Goal: Task Accomplishment & Management: Manage account settings

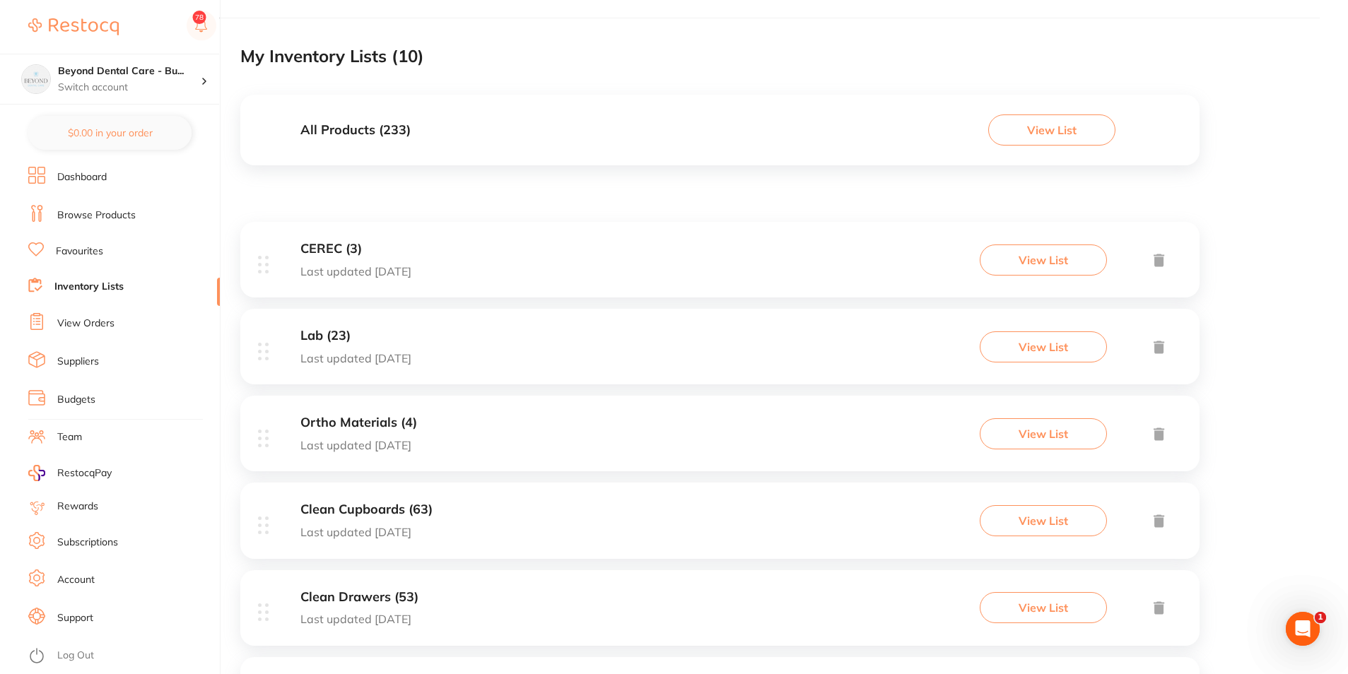
scroll to position [71, 0]
click at [530, 243] on div "CEREC (3) Last updated [DATE] View List" at bounding box center [719, 261] width 959 height 76
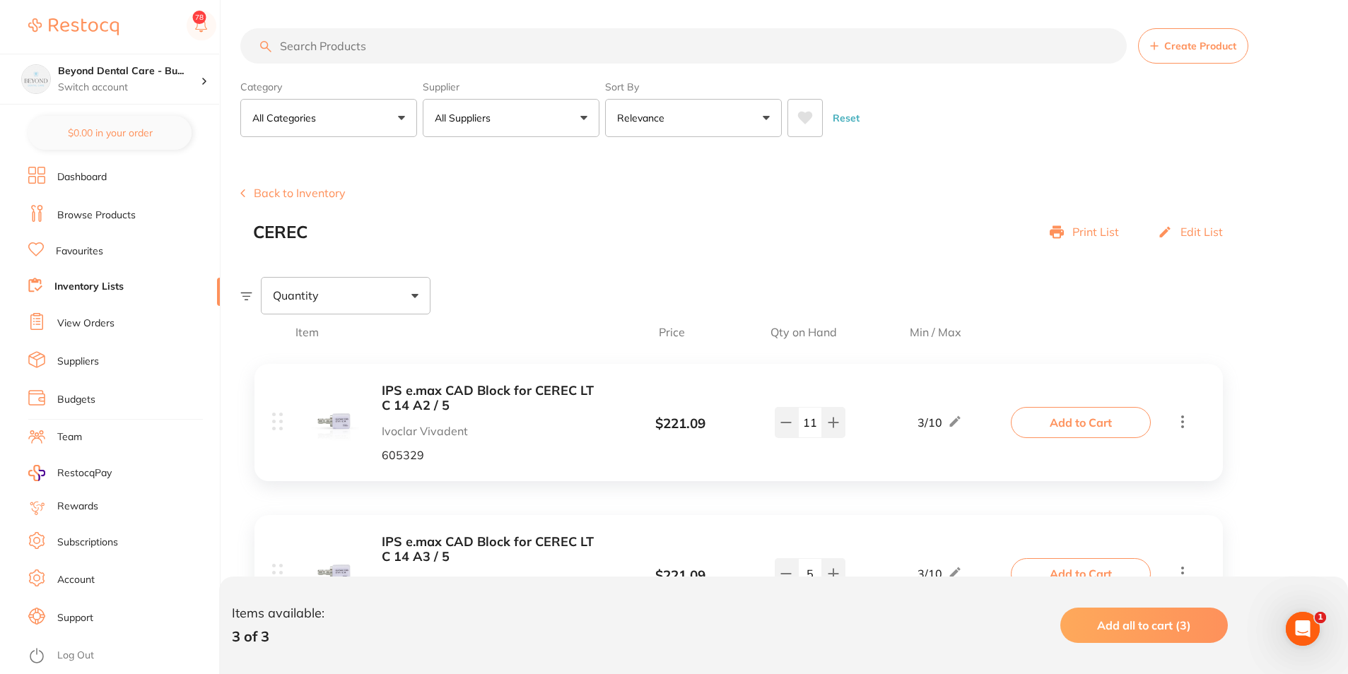
click at [413, 389] on b "IPS e.max CAD Block for CEREC LT C 14 A2 / 5" at bounding box center [494, 398] width 224 height 29
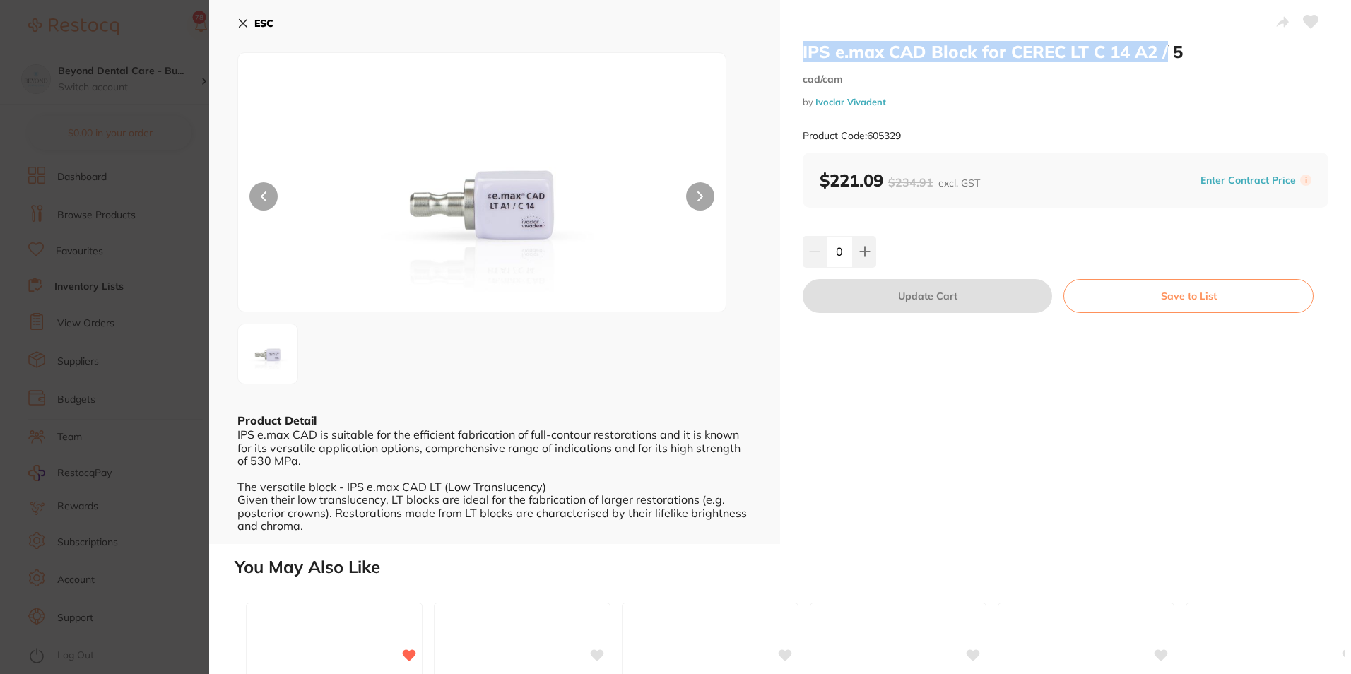
drag, startPoint x: 1168, startPoint y: 49, endPoint x: 792, endPoint y: 57, distance: 376.8
click at [792, 57] on div "IPS e.max CAD Block for CEREC LT C 14 A2 / 5 cad/cam by Ivoclar Vivadent Produc…" at bounding box center [1065, 272] width 571 height 544
copy h2 "IPS e.max CAD Block for CEREC LT C 14 A2 /"
click at [99, 124] on section "IPS e.max CAD Block for CEREC LT C 14 A2 / 5 cad/cam by Ivoclar Vivadent Produc…" at bounding box center [675, 337] width 1351 height 674
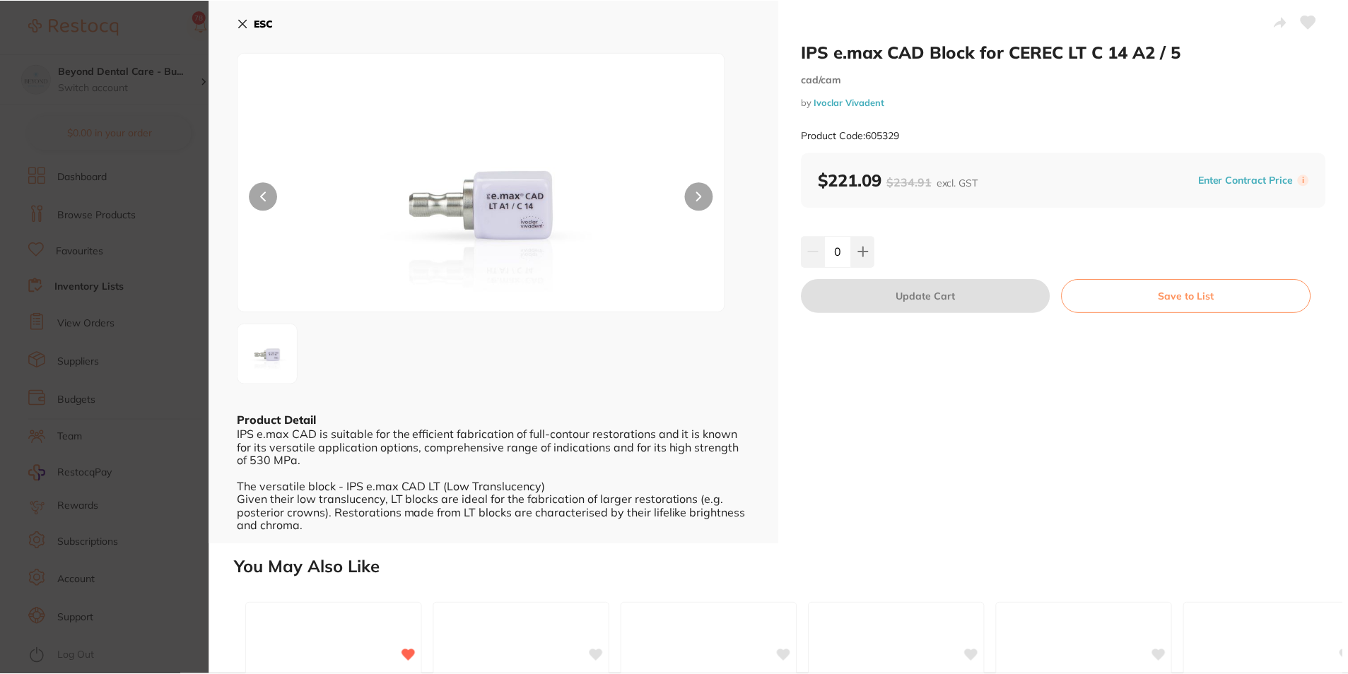
scroll to position [1, 0]
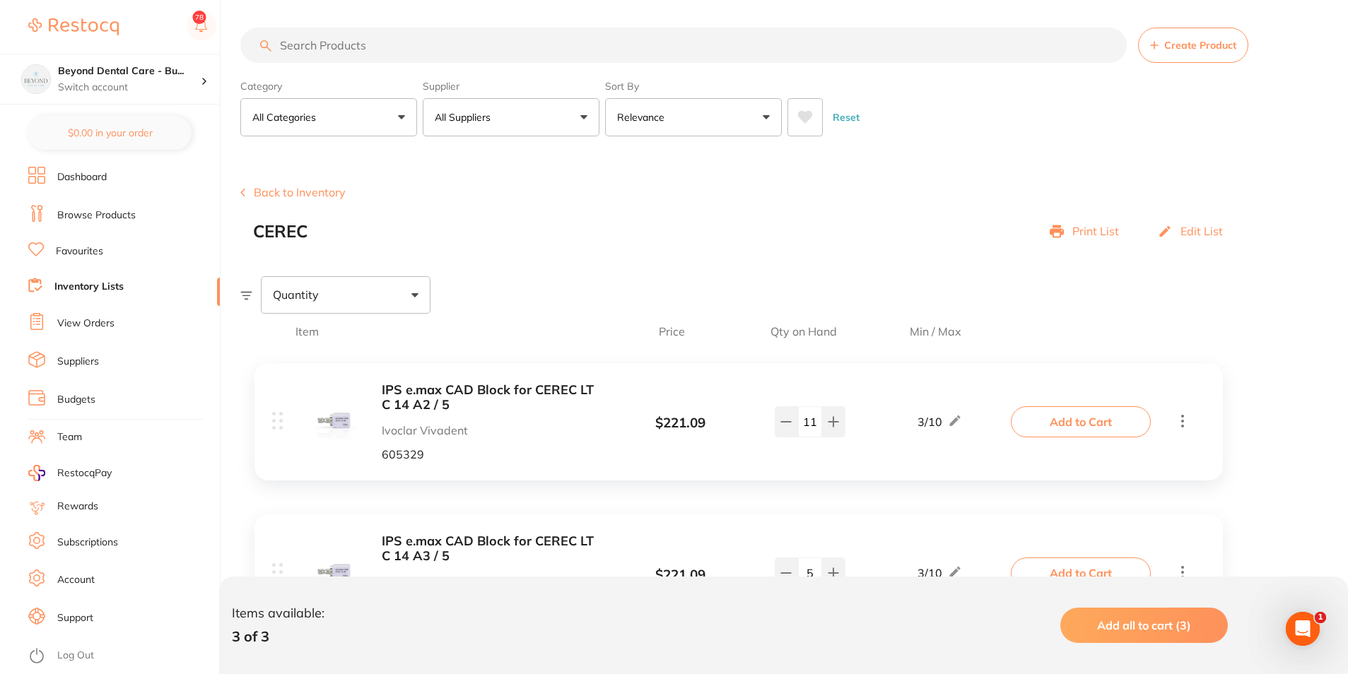
click at [349, 56] on input "search" at bounding box center [683, 45] width 886 height 35
paste input "IPS e.max CAD Block for CEREC LT C 14 A2 /"
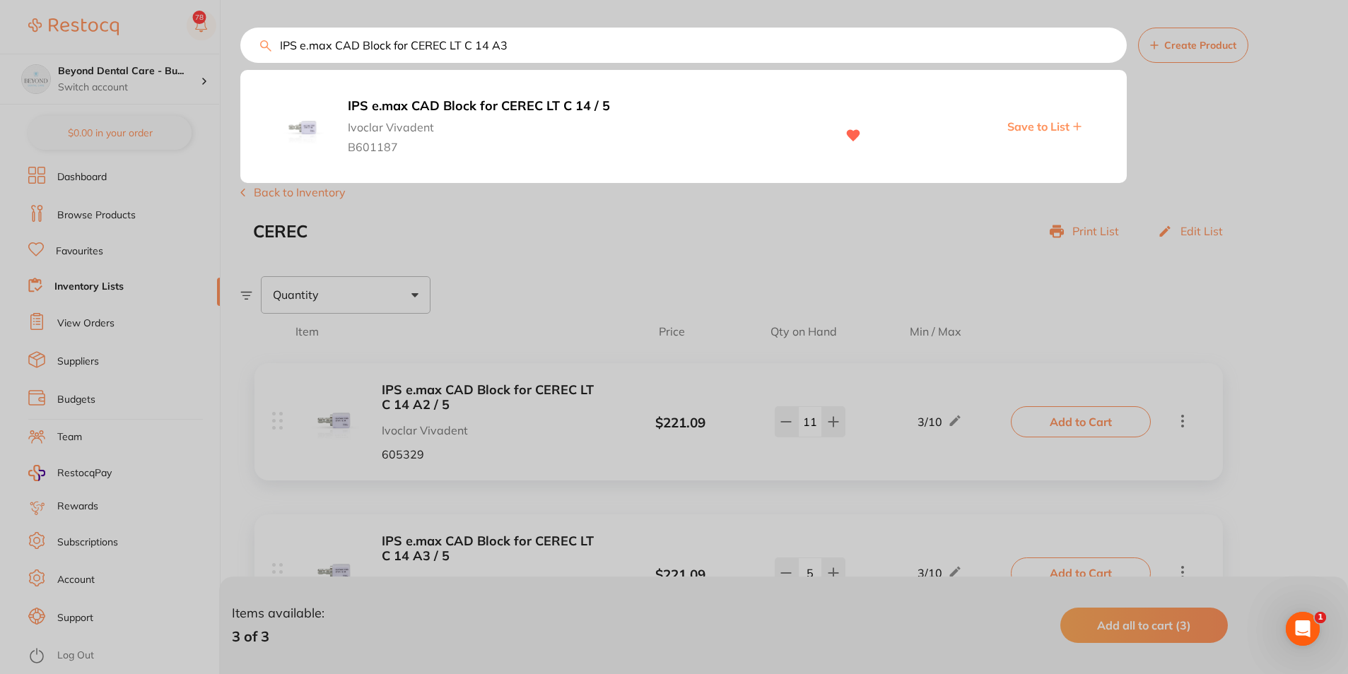
click at [487, 47] on input "IPS e.max CAD Block for CEREC LT C 14 A3" at bounding box center [683, 45] width 886 height 35
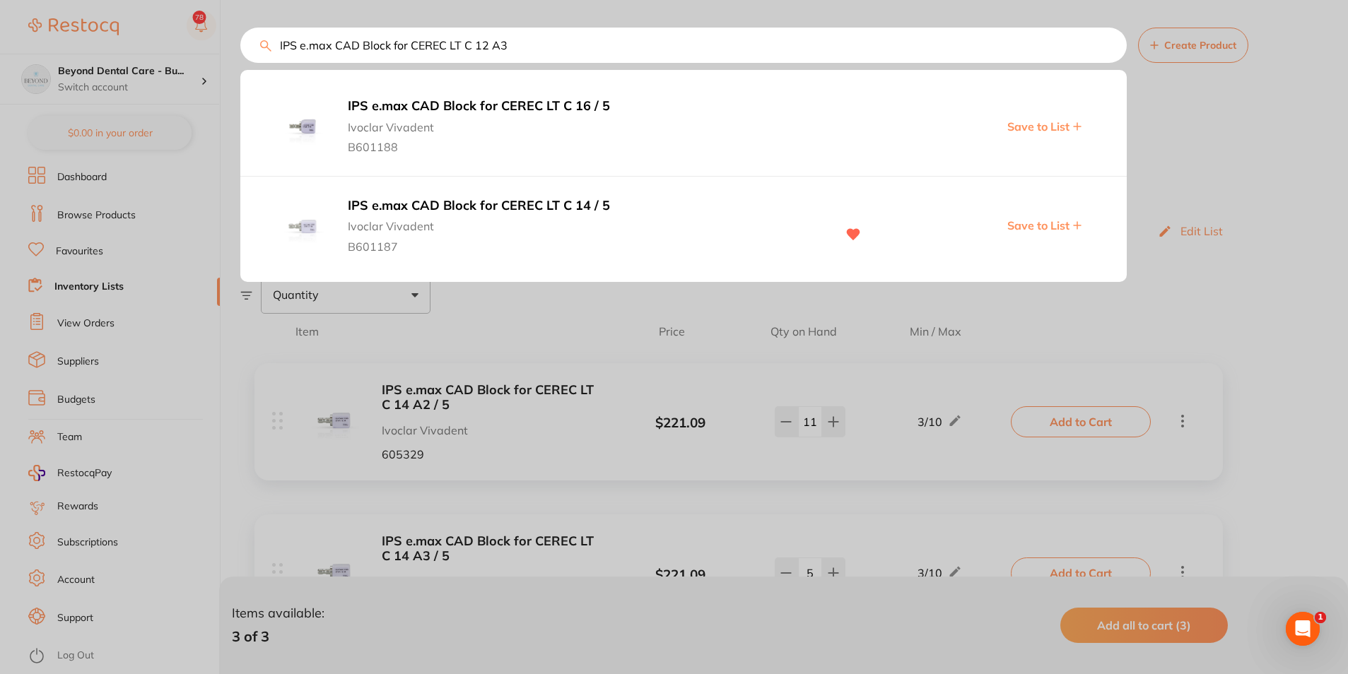
type input "IPS e.max CAD Block for CEREC LT C 12 A3"
click at [400, 194] on div "IPS e.max CAD Block for CEREC LT C 14 / 5 Ivoclar Vivadent B601187 Save to List" at bounding box center [683, 226] width 886 height 98
click at [407, 200] on b "IPS e.max CAD Block for CEREC LT C 14 / 5" at bounding box center [585, 206] width 474 height 15
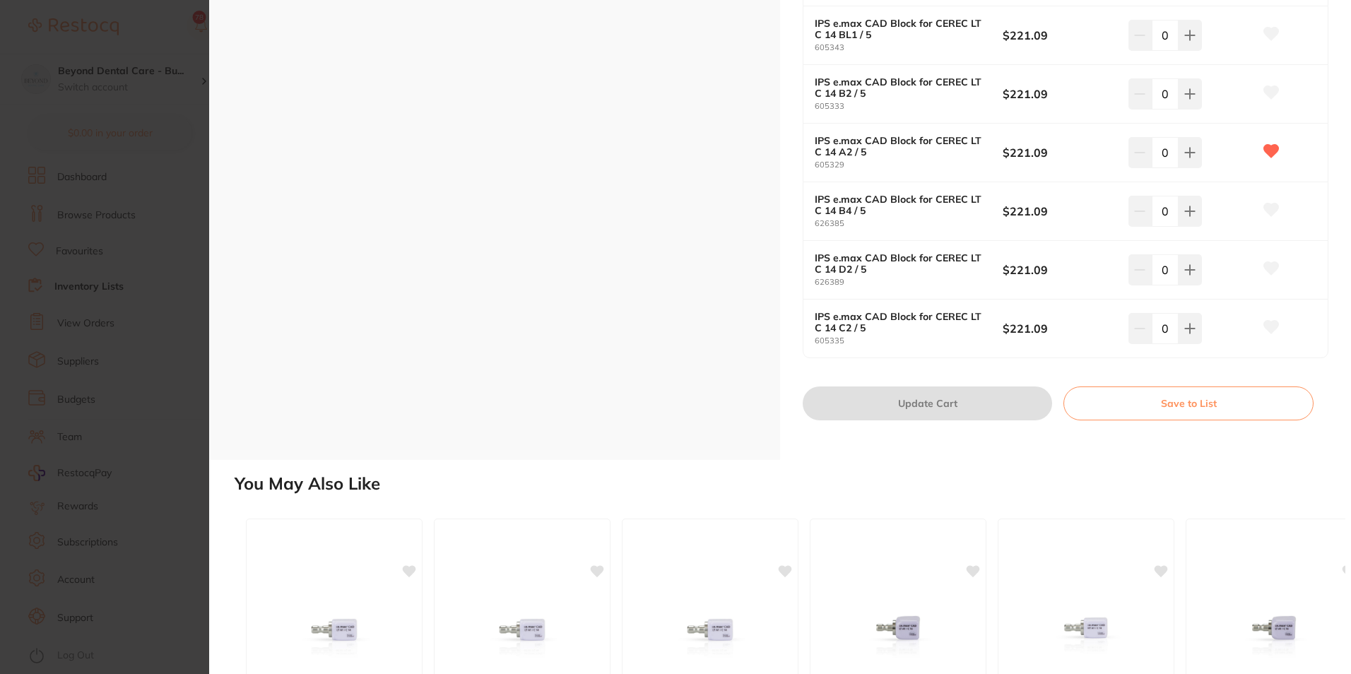
scroll to position [1201, 0]
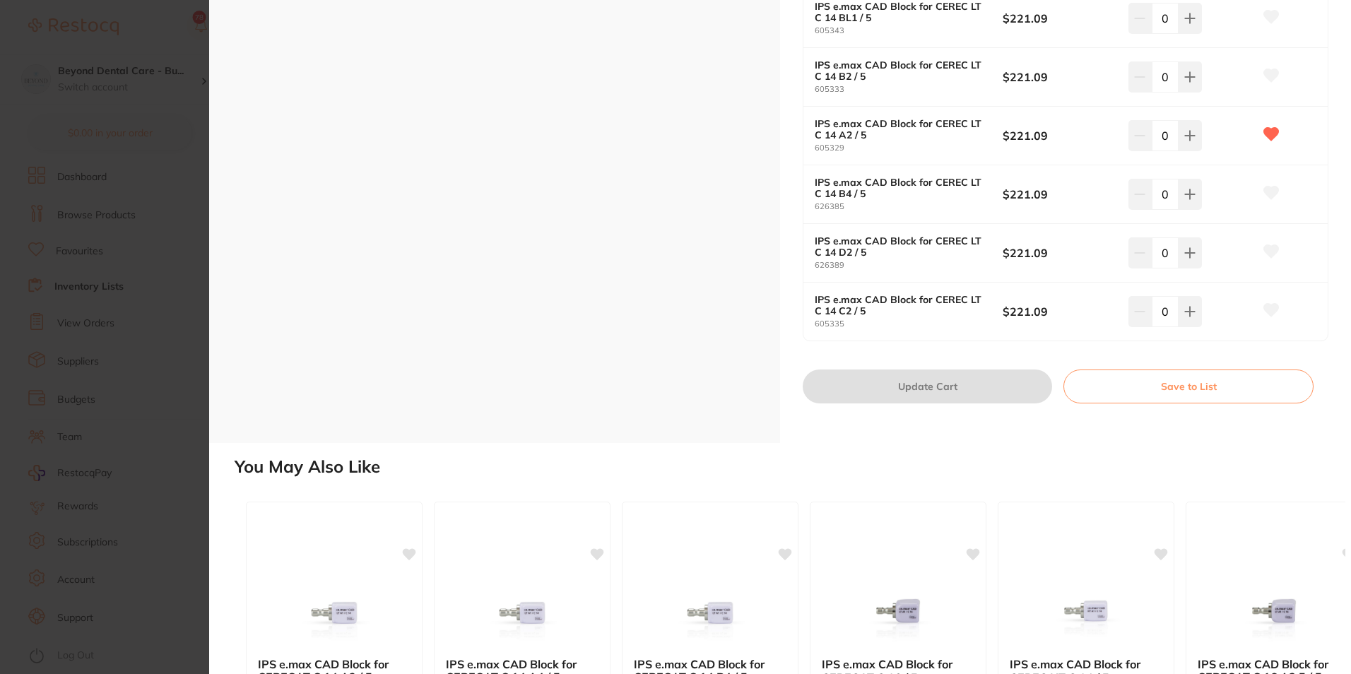
click at [1143, 386] on button "Save to List" at bounding box center [1189, 387] width 250 height 34
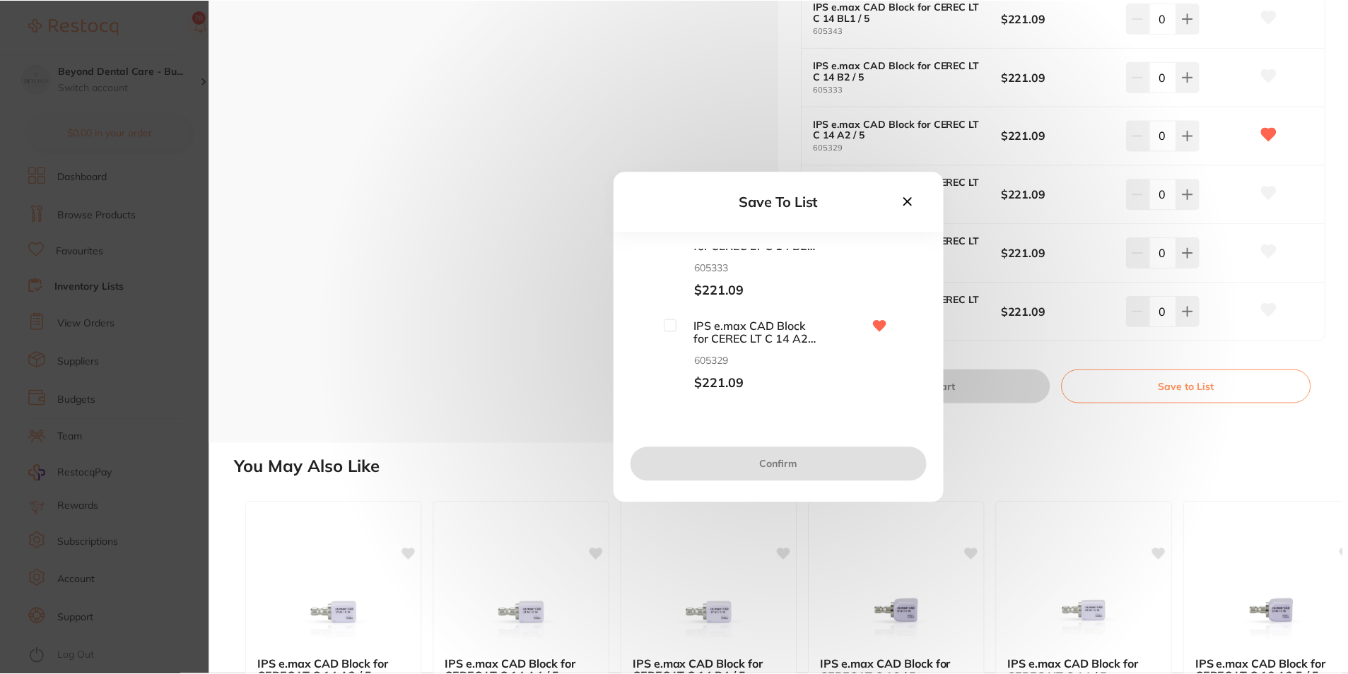
scroll to position [1415, 0]
click at [785, 343] on span "IPS e.max CAD Block for CEREC LT C 14 A2 / 5" at bounding box center [748, 335] width 141 height 26
click at [727, 341] on span "IPS e.max CAD Block for CEREC LT C 14 A2 / 5" at bounding box center [748, 335] width 141 height 26
click at [707, 332] on span "IPS e.max CAD Block for CEREC LT C 14 A2 / 5" at bounding box center [748, 335] width 141 height 26
drag, startPoint x: 600, startPoint y: 354, endPoint x: 862, endPoint y: 257, distance: 278.8
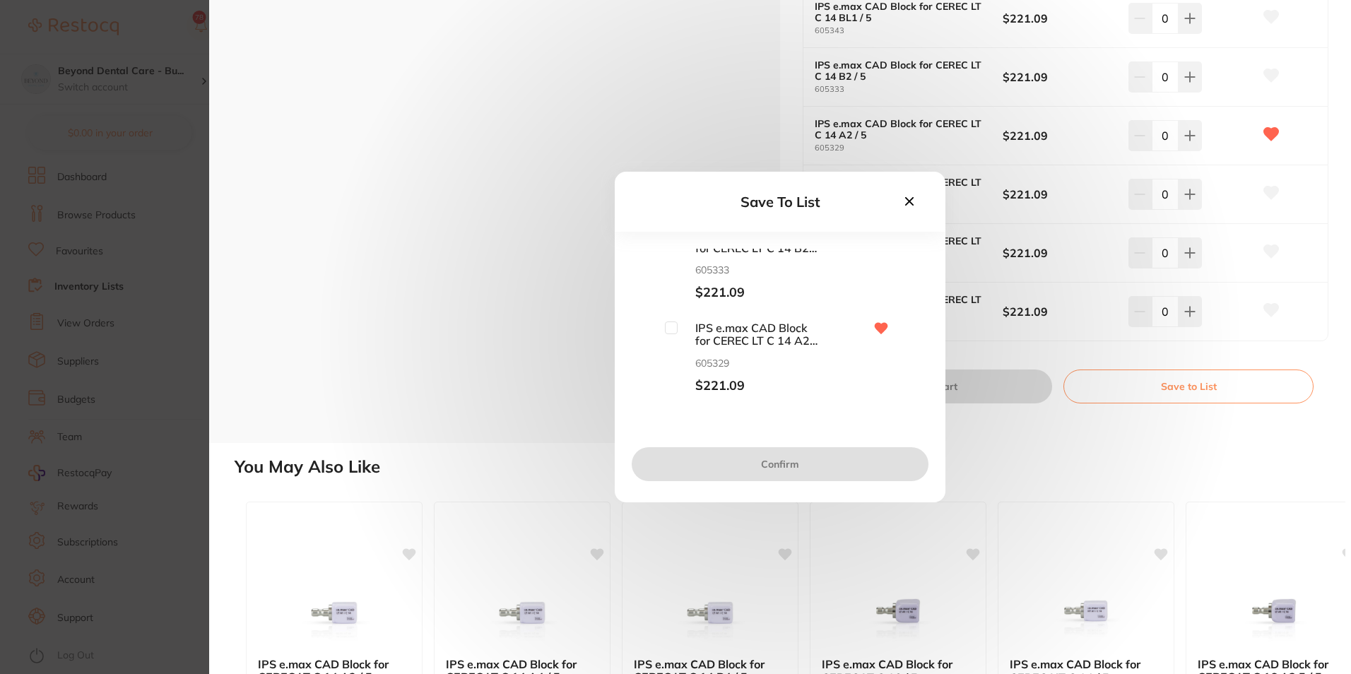
click at [604, 353] on div "Save To List IPS e.max CAD Block for CEREC LT C 14 BL4 / 5 605346 $221.09 IPS e…" at bounding box center [780, 337] width 1142 height 674
click at [909, 204] on icon at bounding box center [910, 202] width 16 height 16
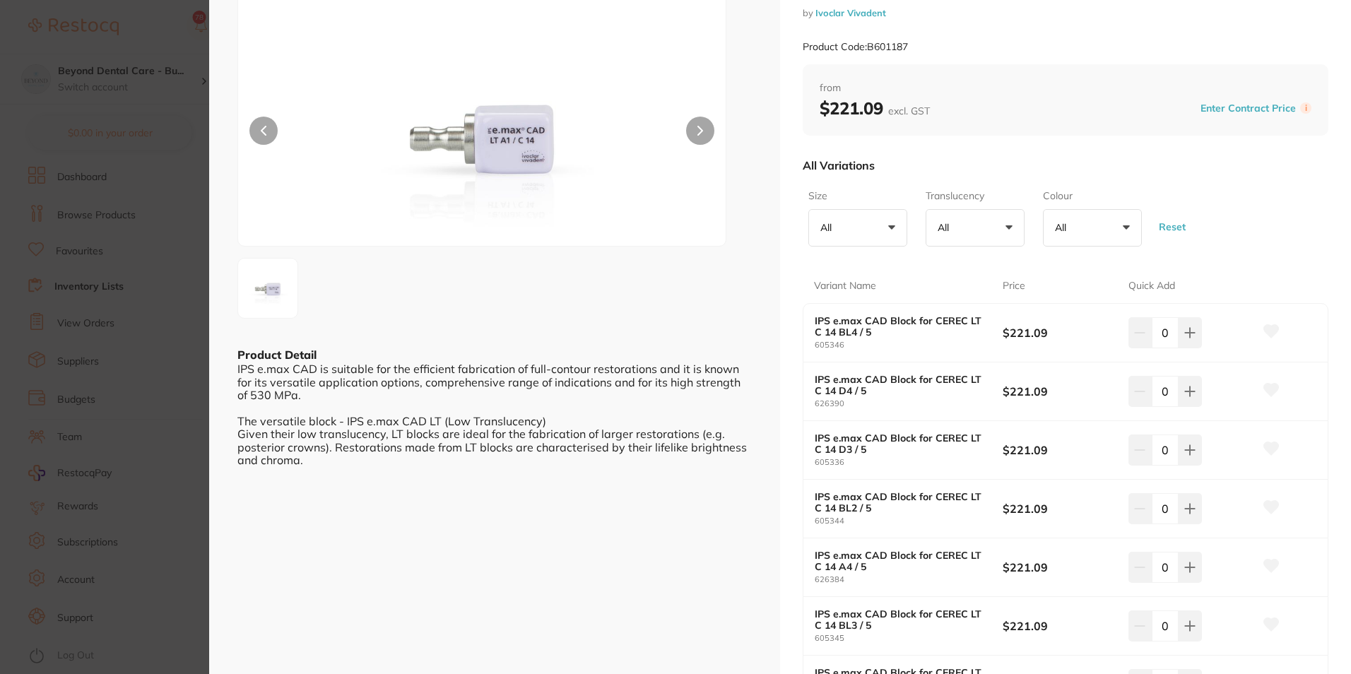
scroll to position [0, 0]
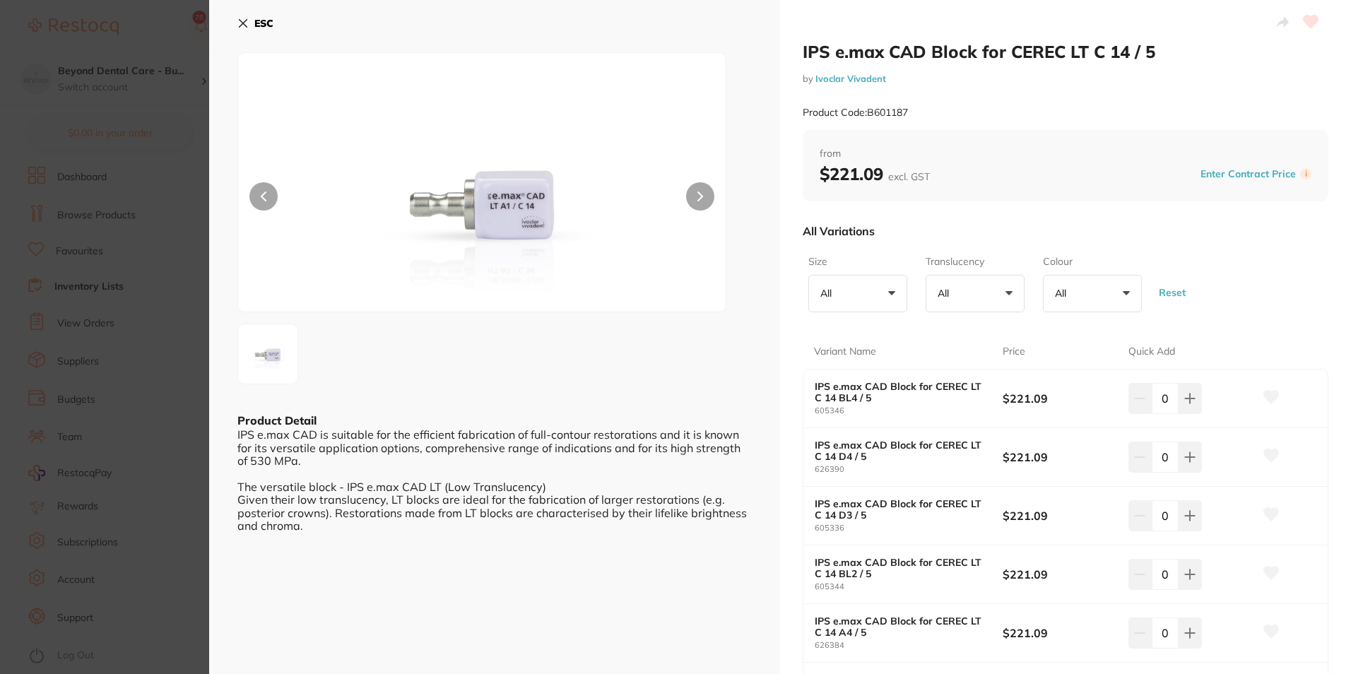
click at [243, 23] on icon at bounding box center [244, 24] width 8 height 8
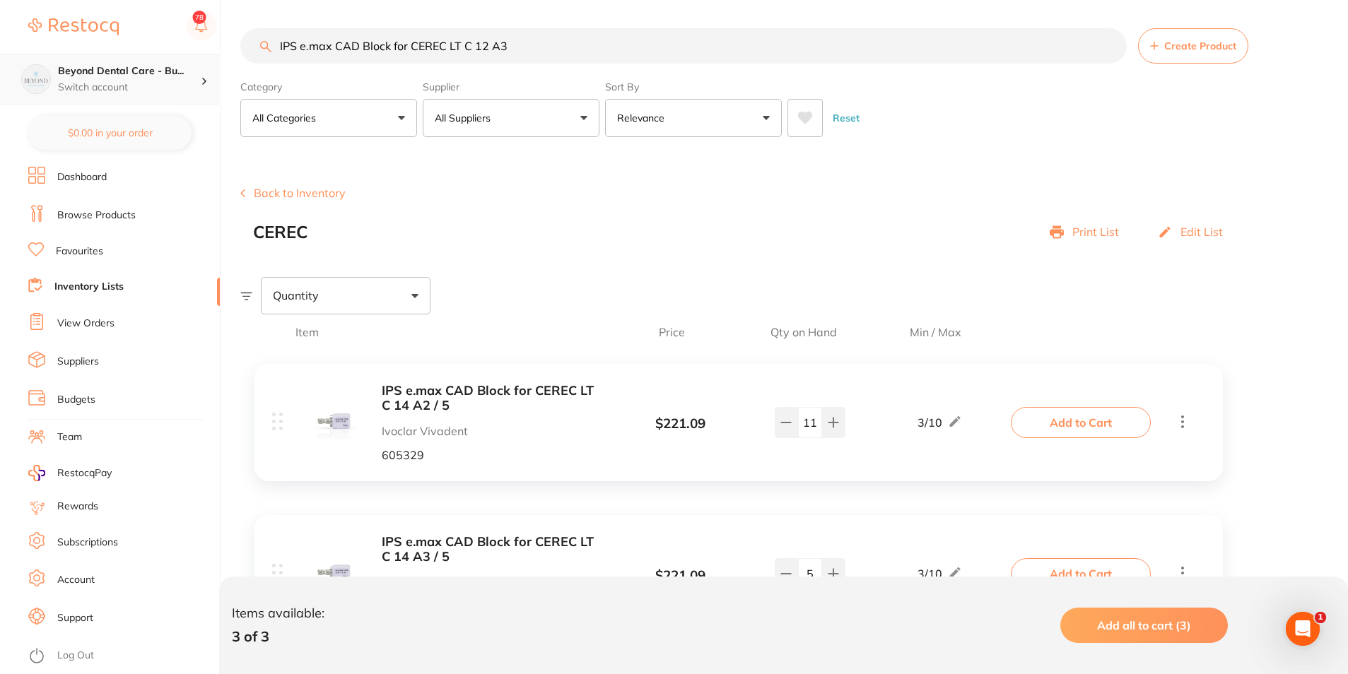
scroll to position [1, 0]
drag, startPoint x: 551, startPoint y: 48, endPoint x: 151, endPoint y: 55, distance: 400.1
click at [151, 55] on div "$0.00 Beyond Dental Care - Bu... Switch account Beyond Dental Care - Sandstone …" at bounding box center [674, 337] width 1348 height 674
click at [109, 222] on li "Browse Products" at bounding box center [124, 215] width 192 height 21
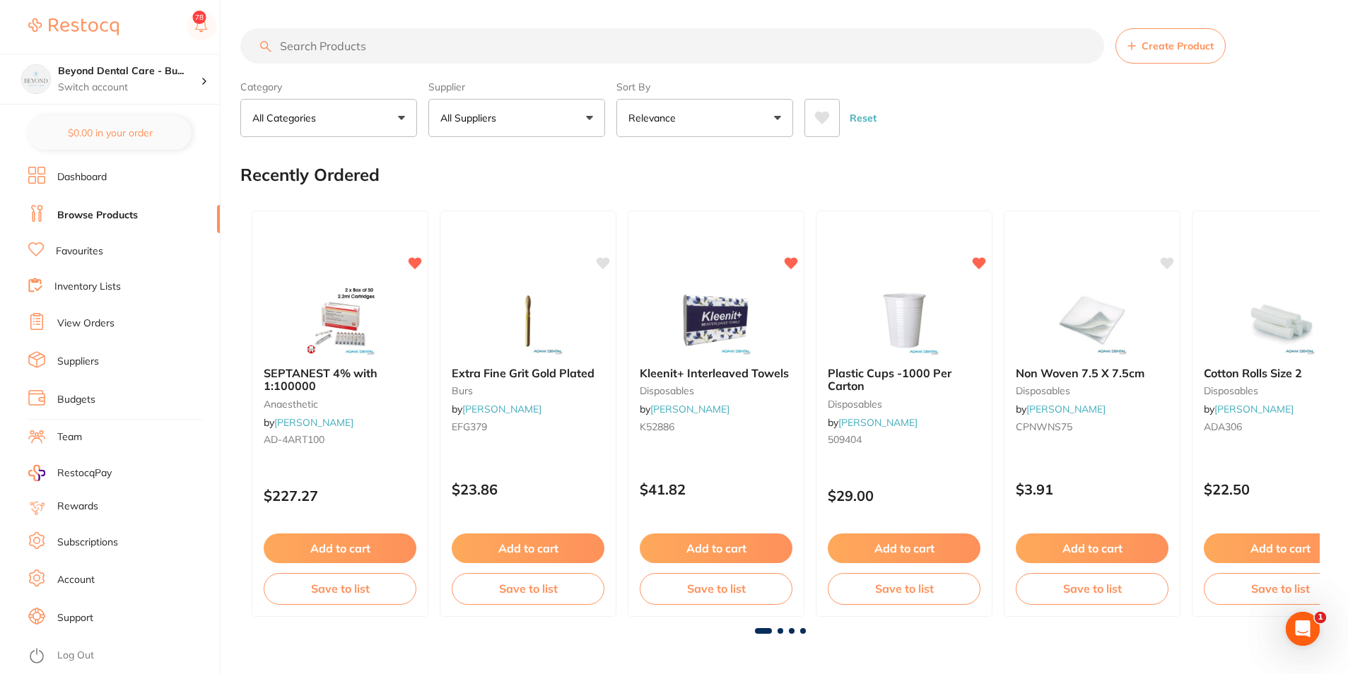
click at [456, 42] on input "search" at bounding box center [672, 45] width 864 height 35
click at [440, 48] on input "search" at bounding box center [672, 45] width 864 height 35
paste input "IPS e.max CAD Block for CEREC LT C 12 A3"
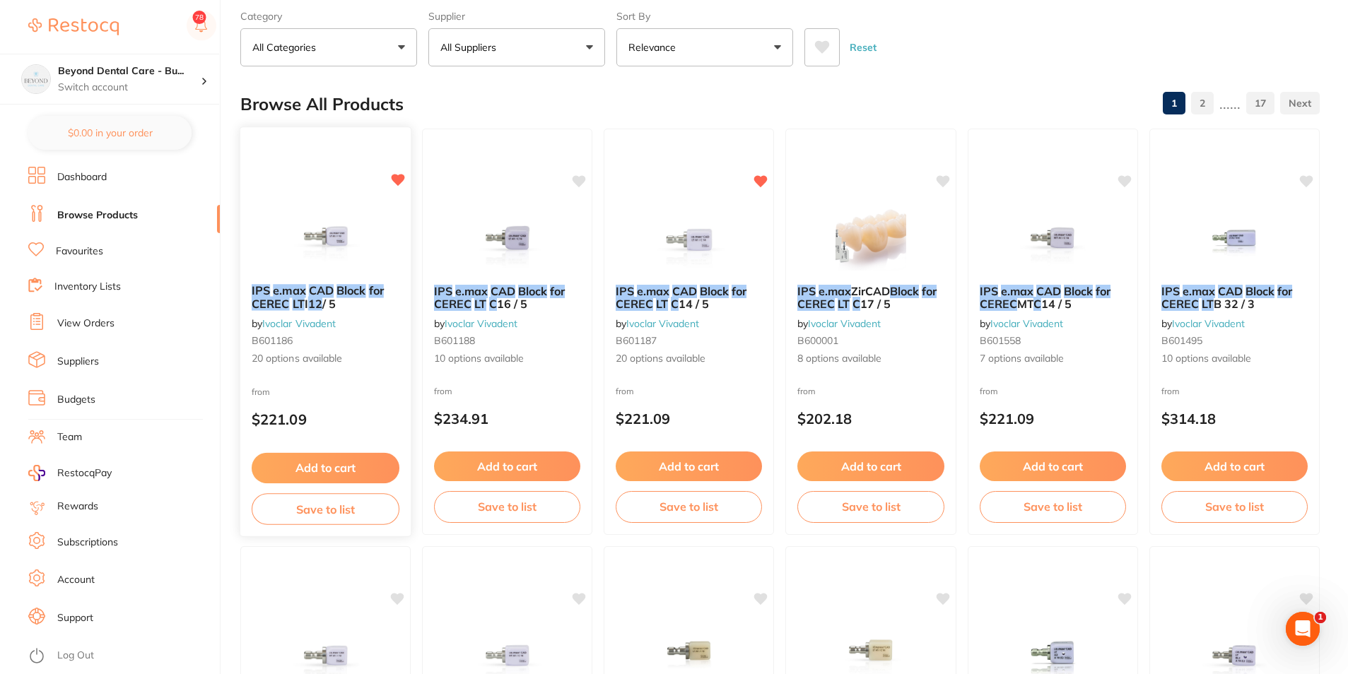
type input "IPS e.max CAD Block for CEREC LT C 12 A3"
click at [337, 379] on div "IPS e.max CAD Block for CEREC LT I 12 / 5 by Ivoclar Vivadent B601186 20 option…" at bounding box center [326, 332] width 172 height 411
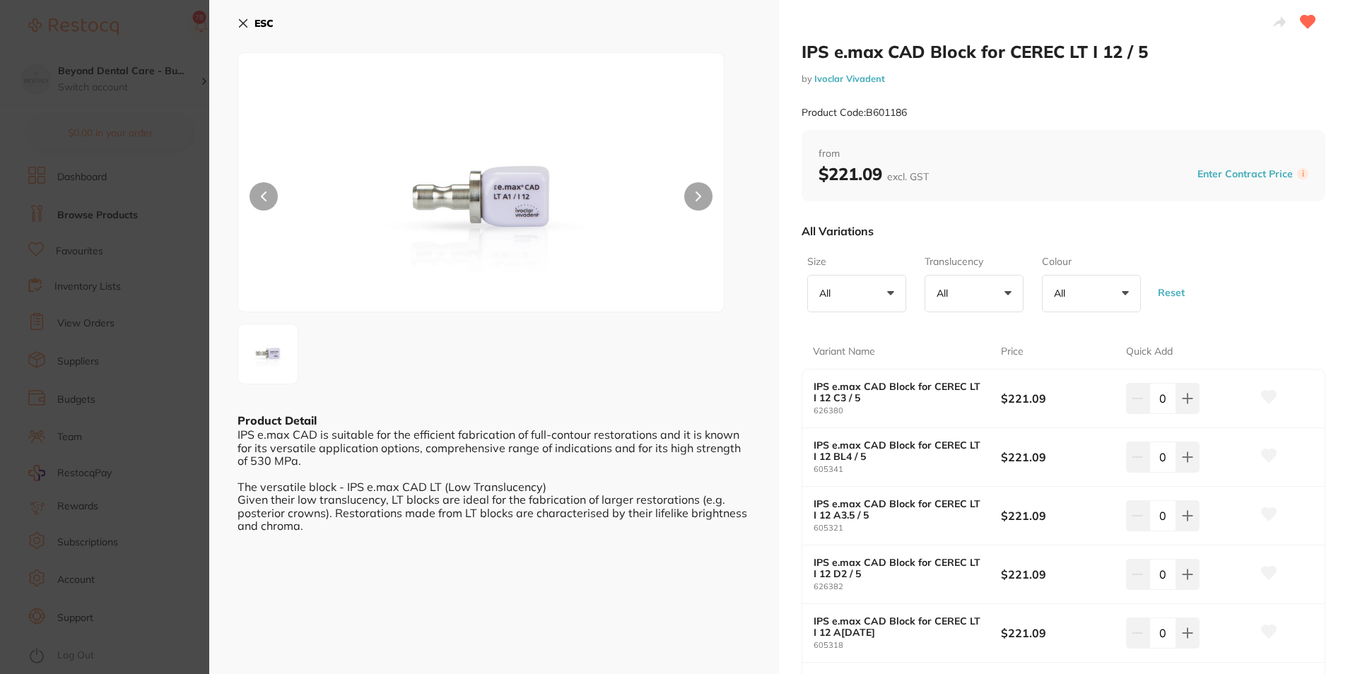
click at [249, 14] on button "ESC" at bounding box center [255, 23] width 36 height 24
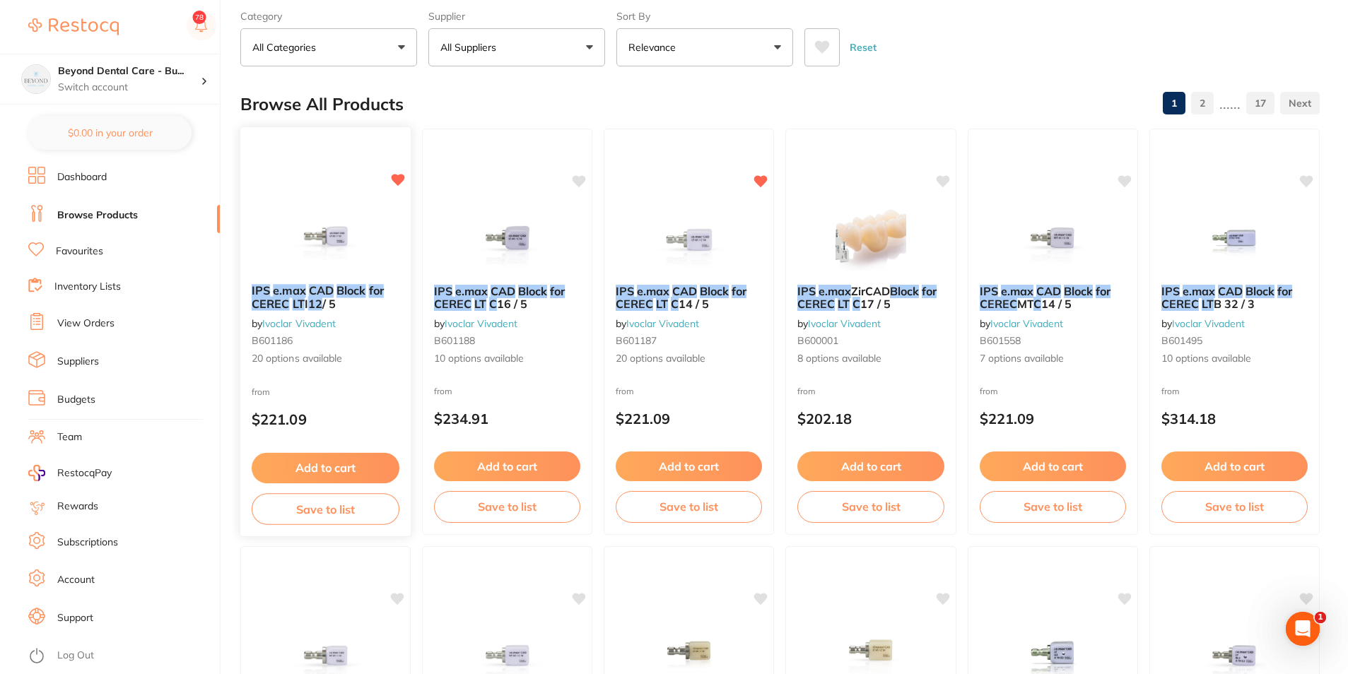
click at [355, 518] on button "Save to list" at bounding box center [326, 509] width 148 height 32
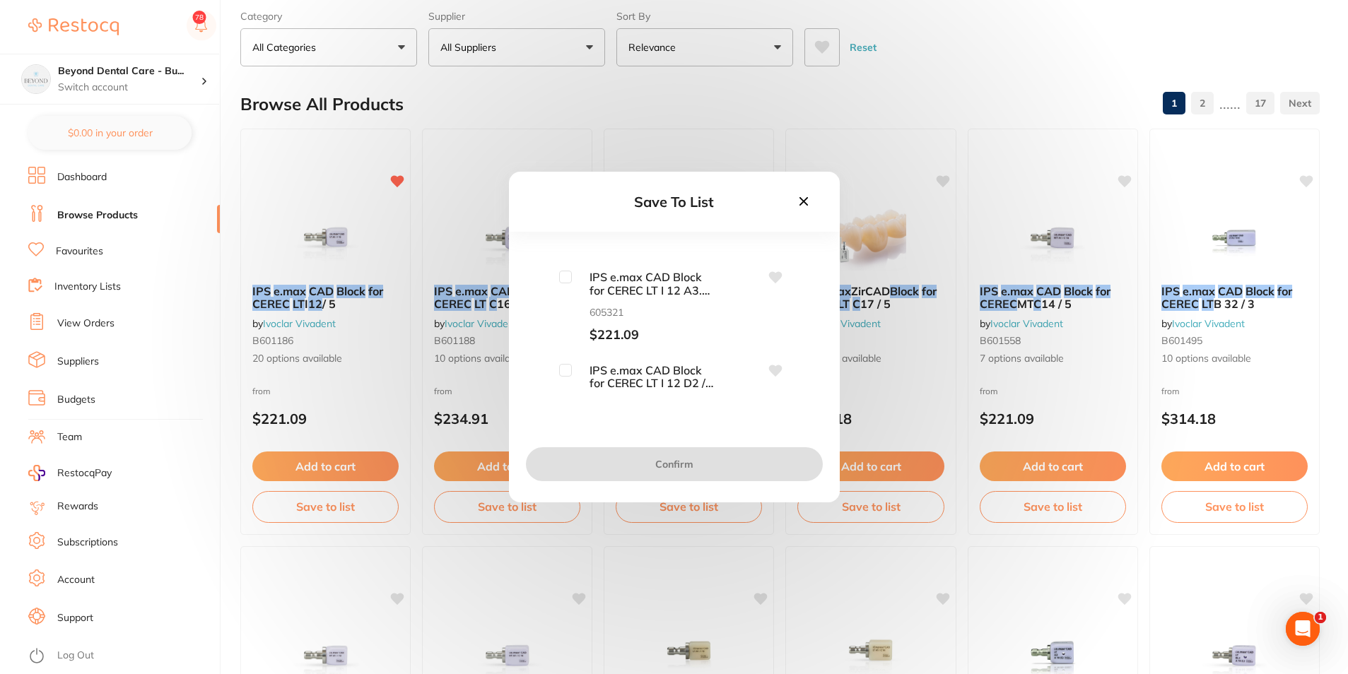
scroll to position [141, 0]
click at [770, 299] on icon at bounding box center [774, 300] width 13 height 11
click at [565, 300] on input "checkbox" at bounding box center [565, 299] width 13 height 13
checkbox input "true"
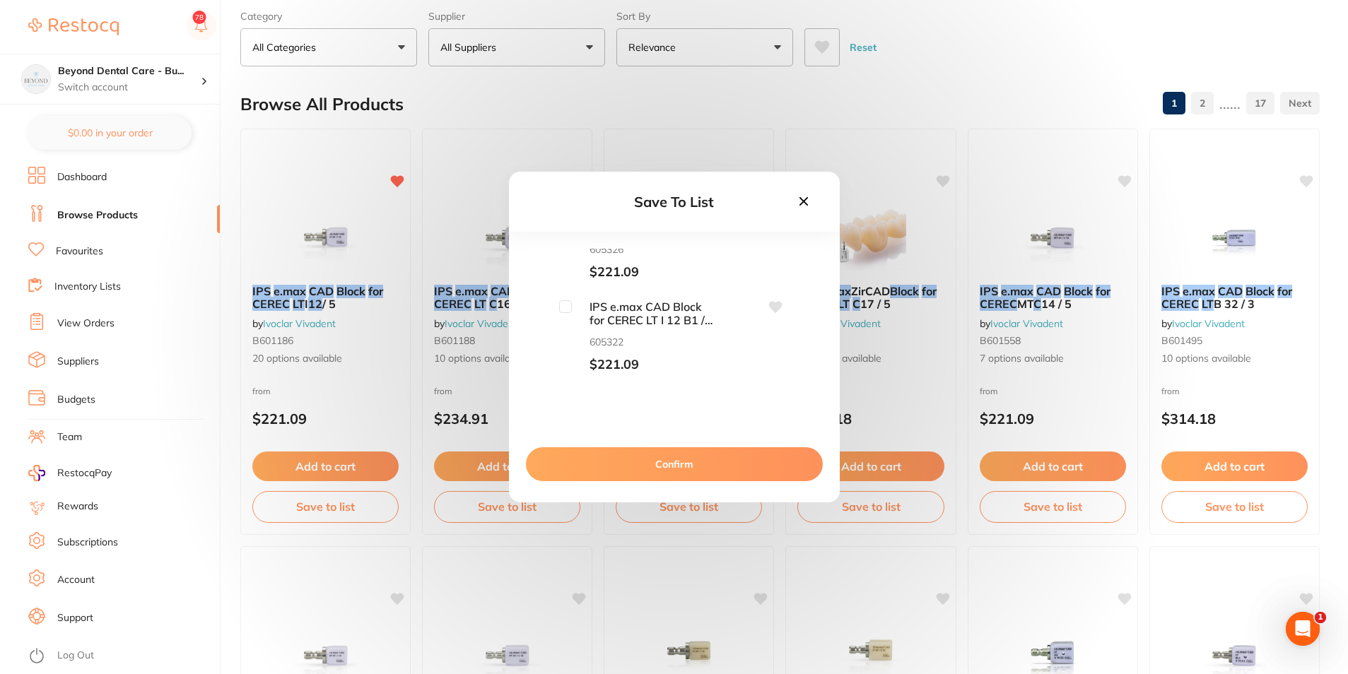
scroll to position [1413, 0]
click at [563, 325] on input "checkbox" at bounding box center [565, 329] width 13 height 13
checkbox input "true"
click at [565, 323] on input "checkbox" at bounding box center [565, 324] width 13 height 13
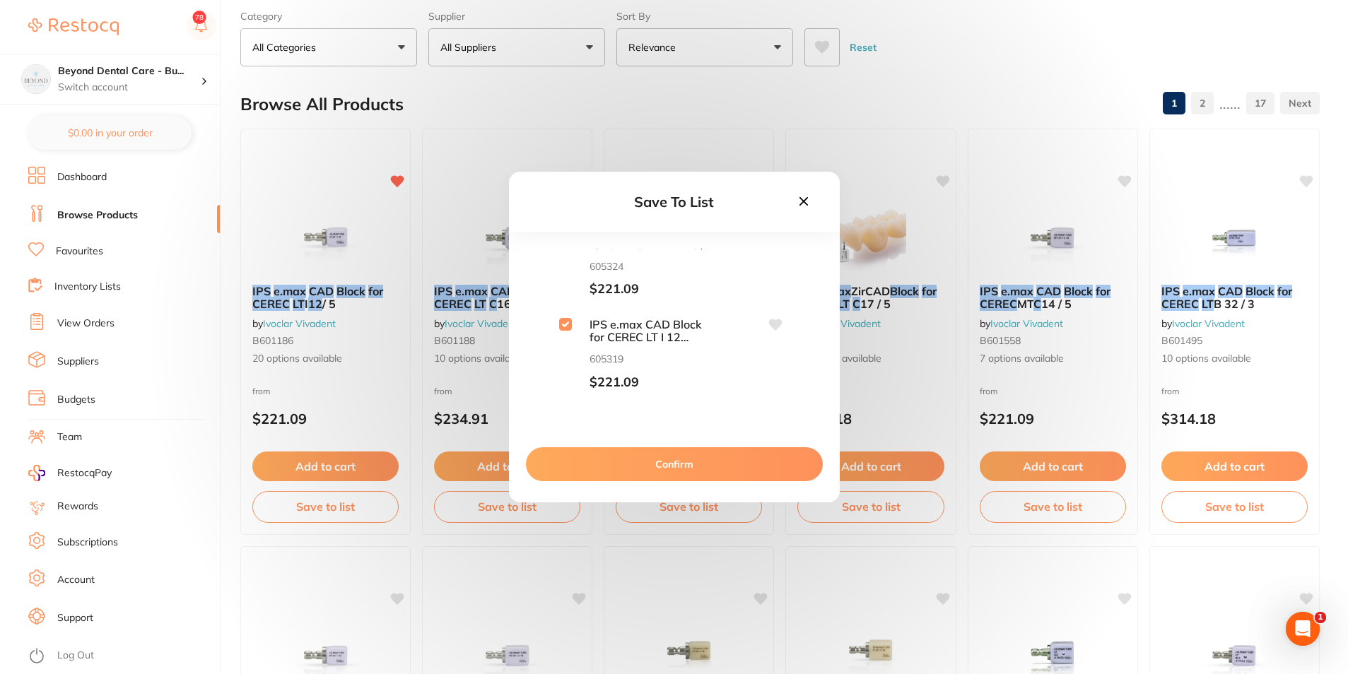
checkbox input "true"
click at [646, 455] on button "Confirm" at bounding box center [674, 464] width 297 height 34
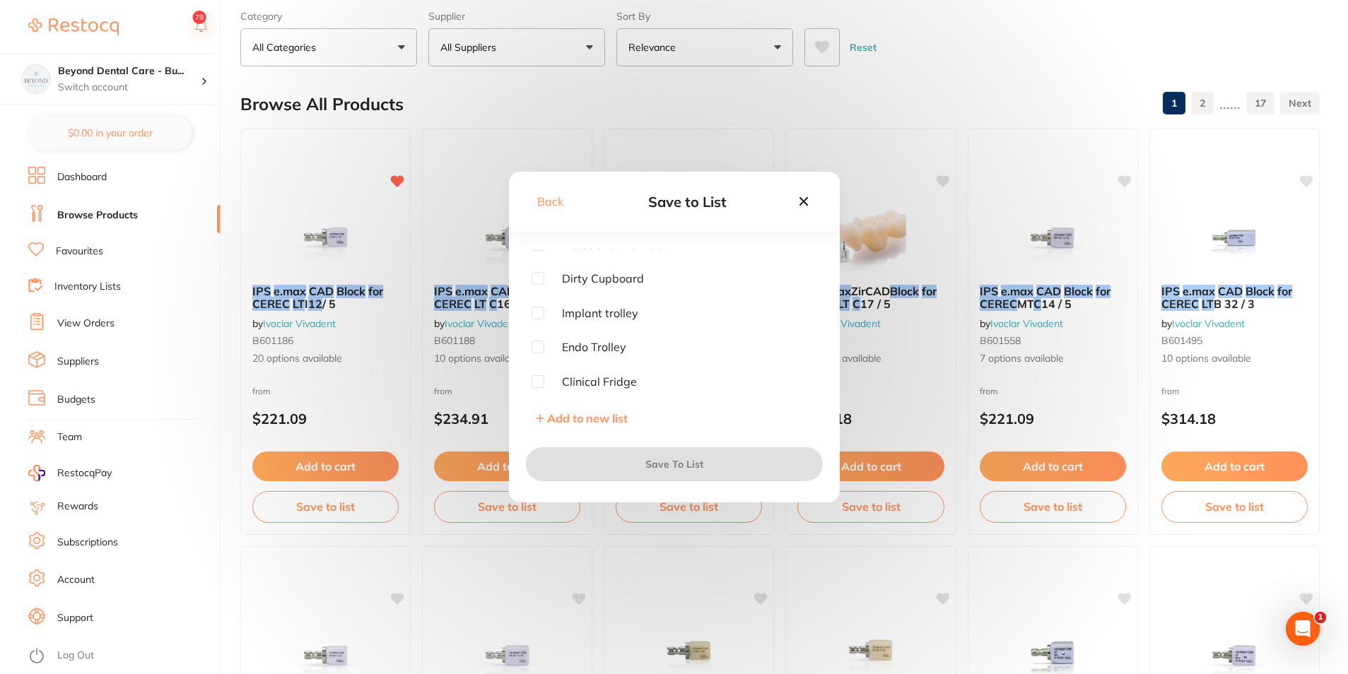
scroll to position [0, 0]
click at [534, 257] on input "checkbox" at bounding box center [537, 255] width 13 height 13
checkbox input "true"
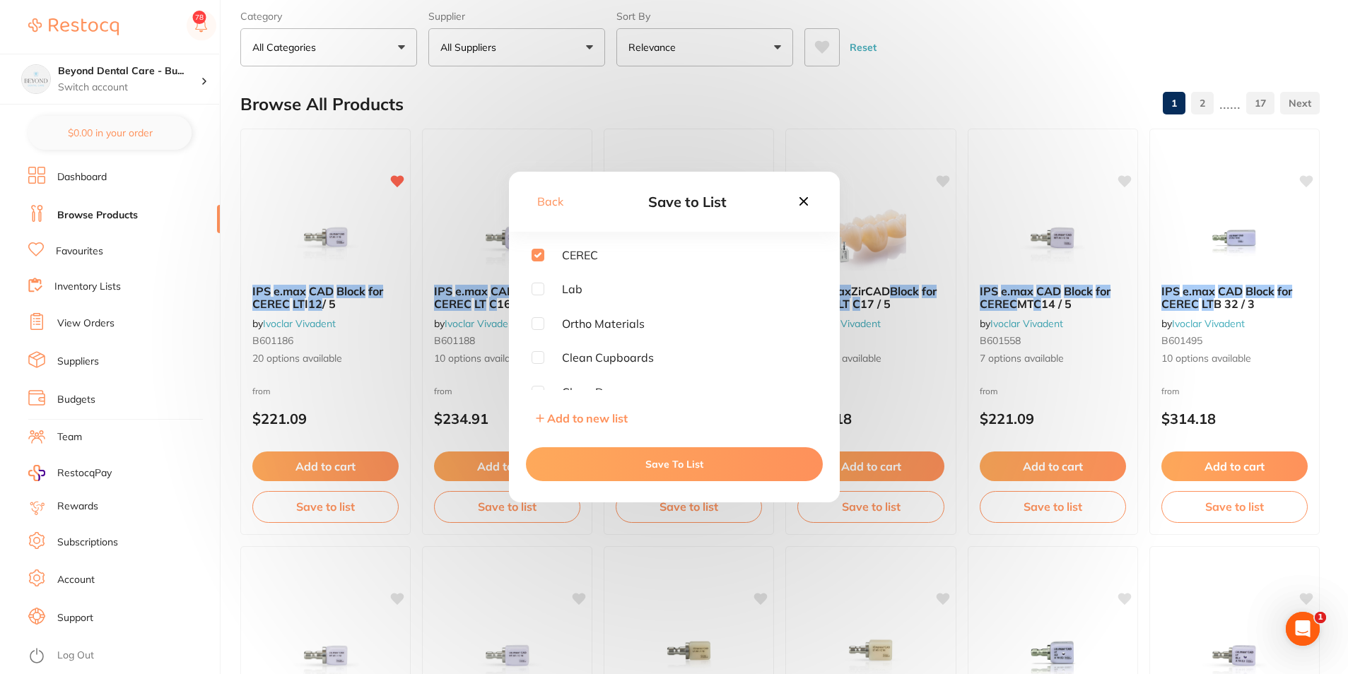
click at [635, 472] on button "Save To List" at bounding box center [674, 464] width 297 height 34
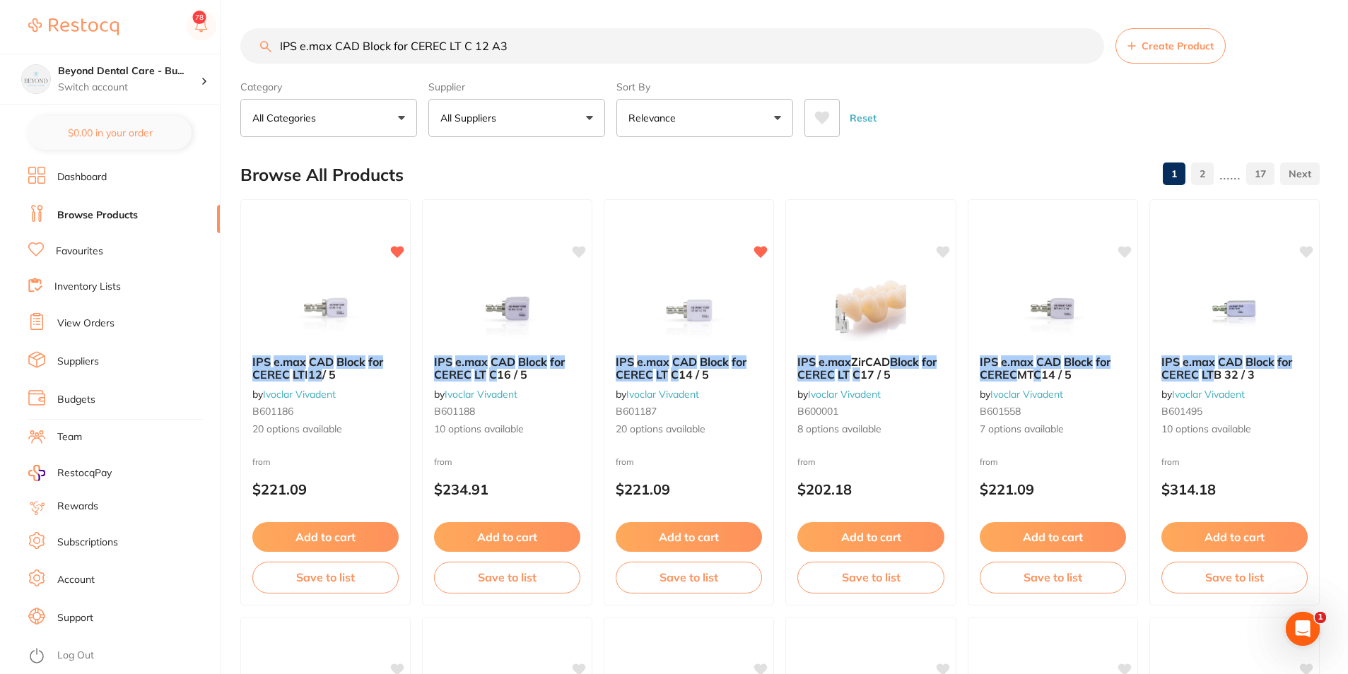
click at [490, 43] on input "IPS e.max CAD Block for CEREC LT C 12 A3" at bounding box center [672, 45] width 864 height 35
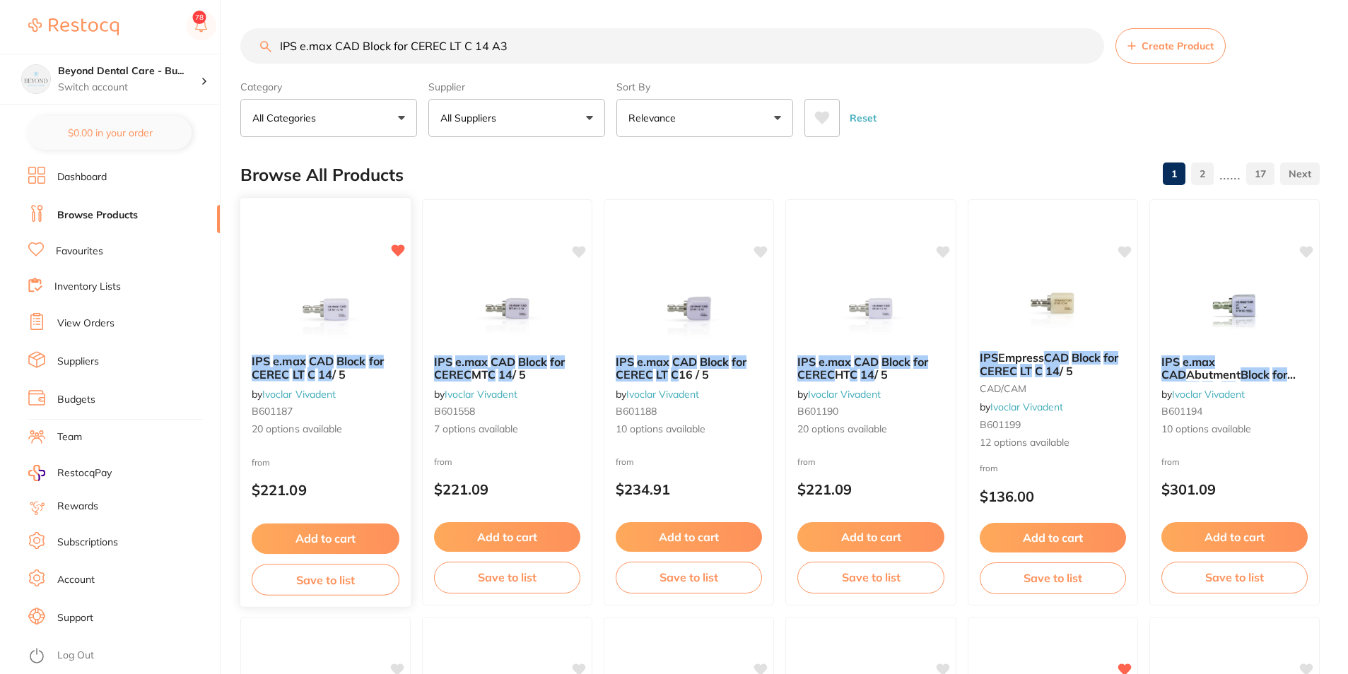
type input "IPS e.max CAD Block for CEREC LT C 14 A3"
click at [347, 584] on button "Save to list" at bounding box center [326, 580] width 148 height 32
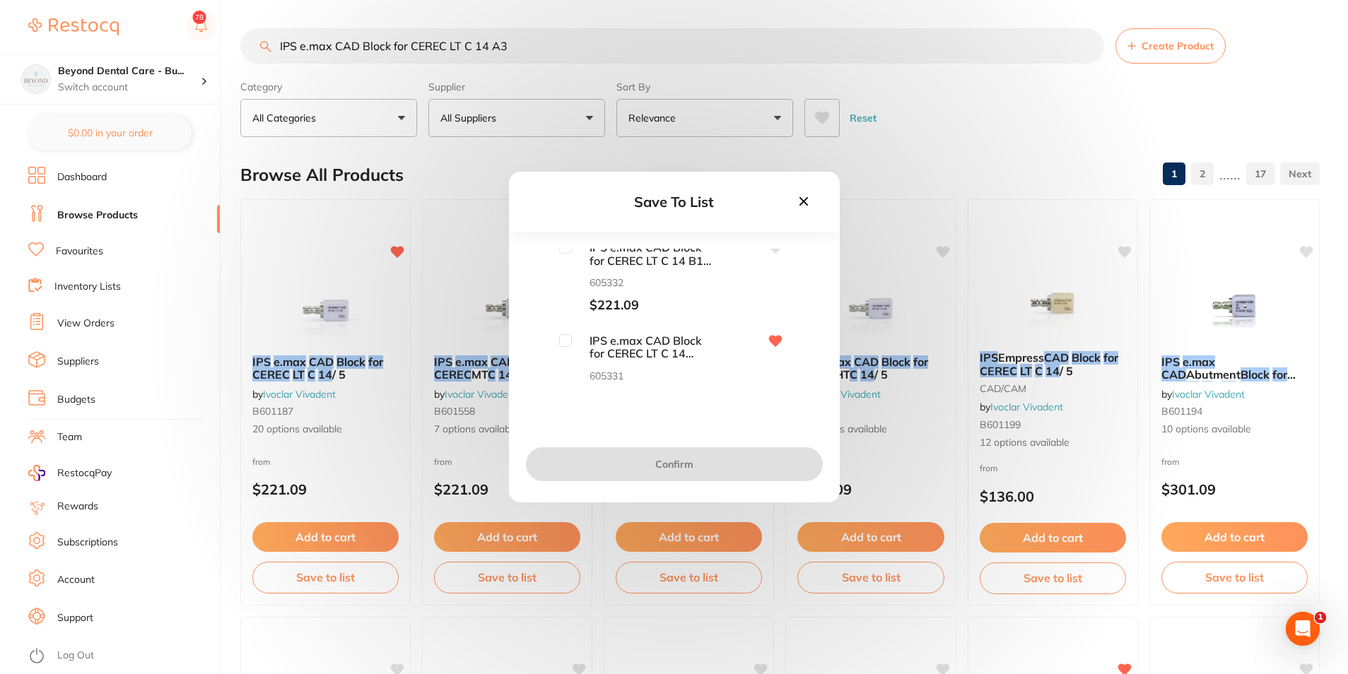
scroll to position [636, 0]
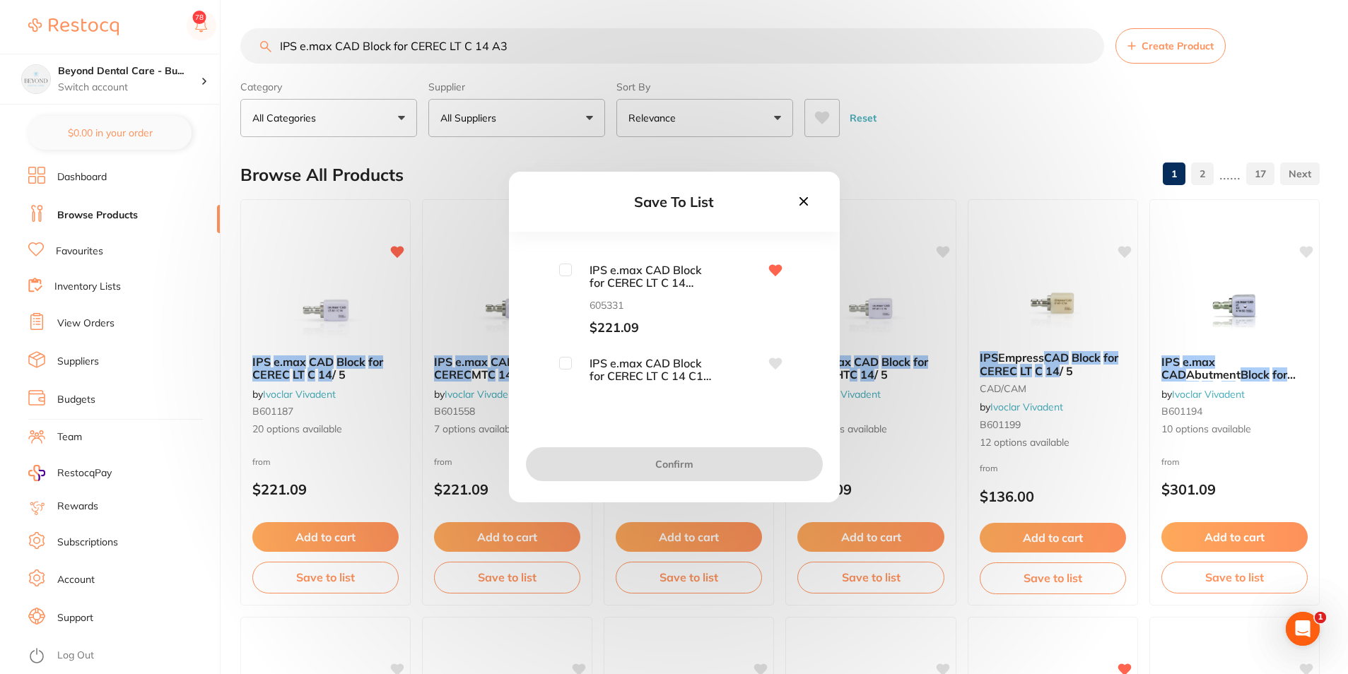
click at [655, 272] on span "IPS e.max CAD Block for CEREC LT C 14 A3.5 / 5" at bounding box center [642, 277] width 141 height 26
click at [666, 277] on span "IPS e.max CAD Block for CEREC LT C 14 A3.5 / 5" at bounding box center [642, 277] width 141 height 26
click at [568, 270] on input "checkbox" at bounding box center [565, 270] width 13 height 13
checkbox input "true"
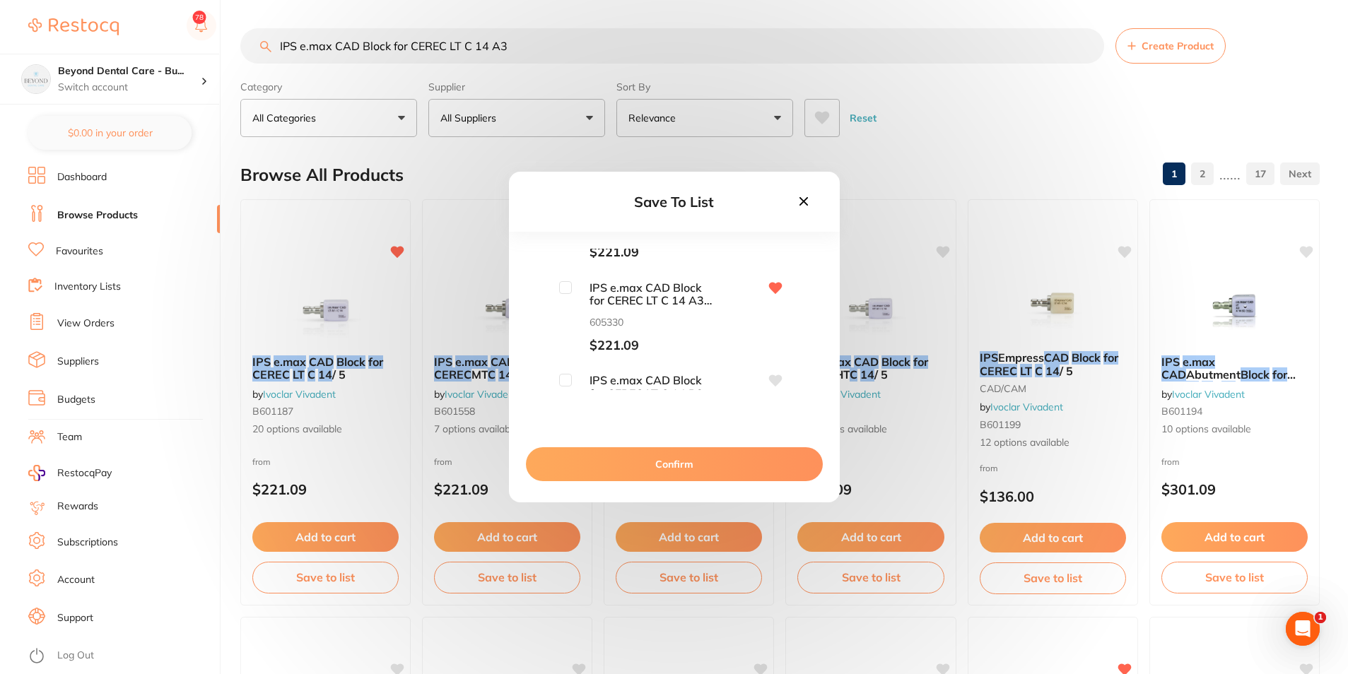
scroll to position [919, 0]
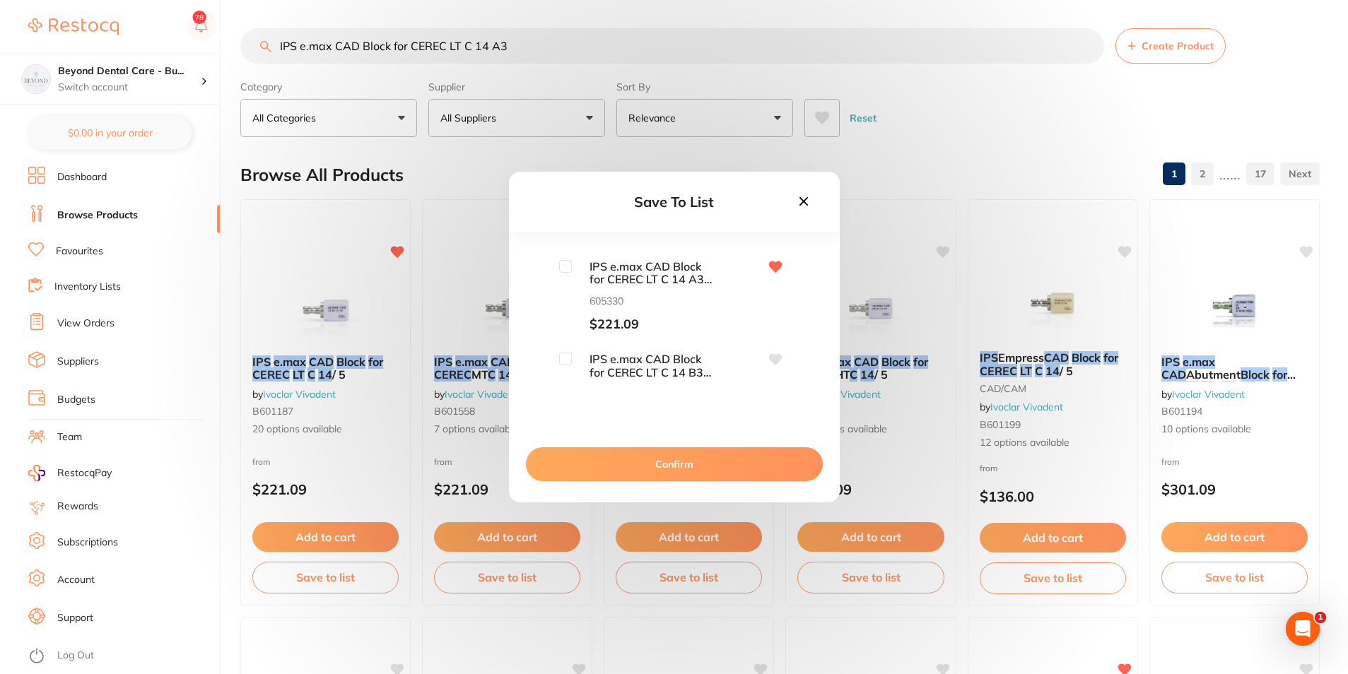
click at [563, 266] on input "checkbox" at bounding box center [565, 266] width 13 height 13
checkbox input "true"
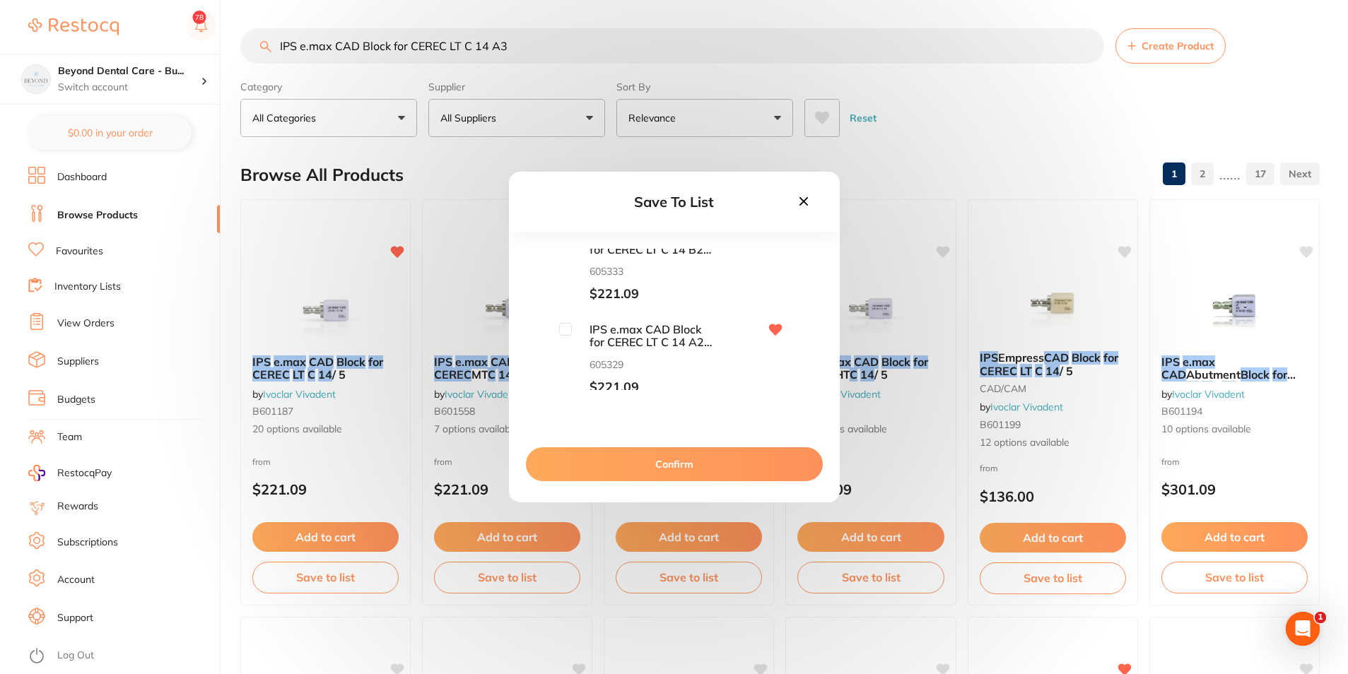
click at [555, 329] on div "IPS e.max CAD Block for CEREC LT C 14 A2 / 5 605329 $221.09" at bounding box center [674, 359] width 286 height 72
click at [559, 329] on input "checkbox" at bounding box center [565, 329] width 13 height 13
checkbox input "true"
click at [665, 460] on button "Confirm" at bounding box center [674, 464] width 297 height 34
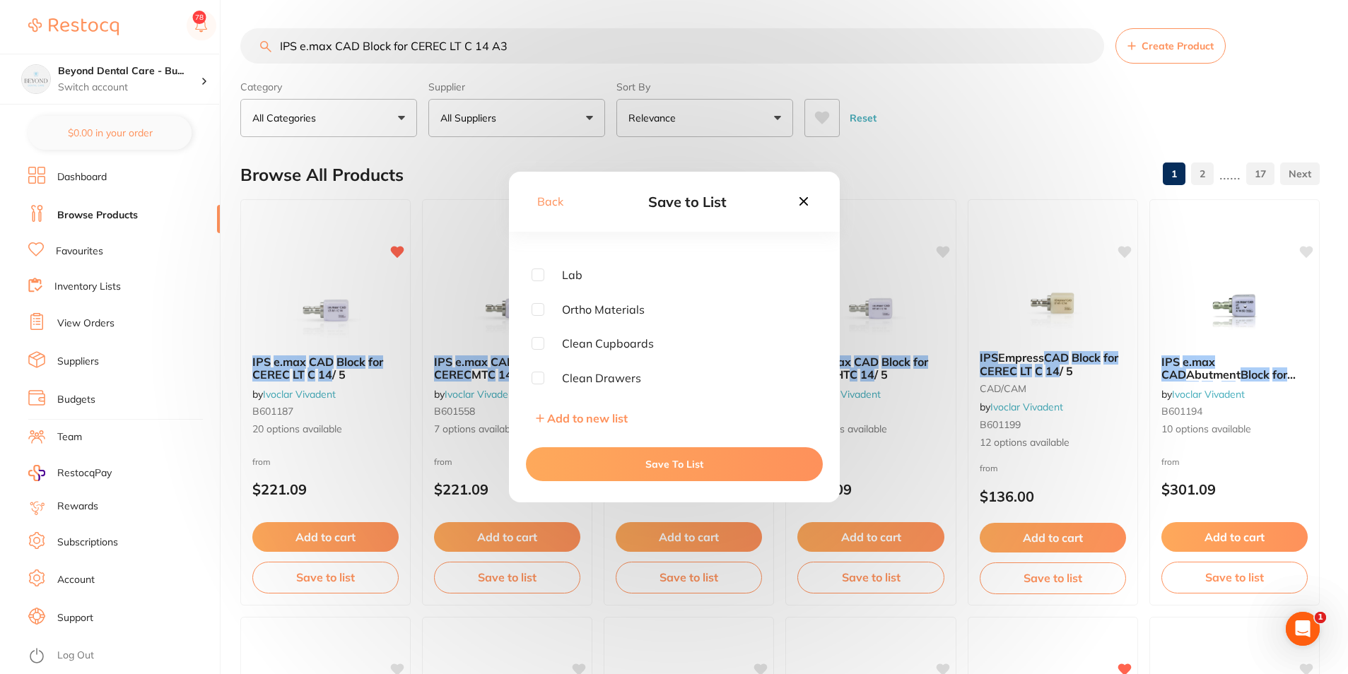
scroll to position [0, 0]
click at [644, 474] on button "Save To List" at bounding box center [674, 464] width 297 height 34
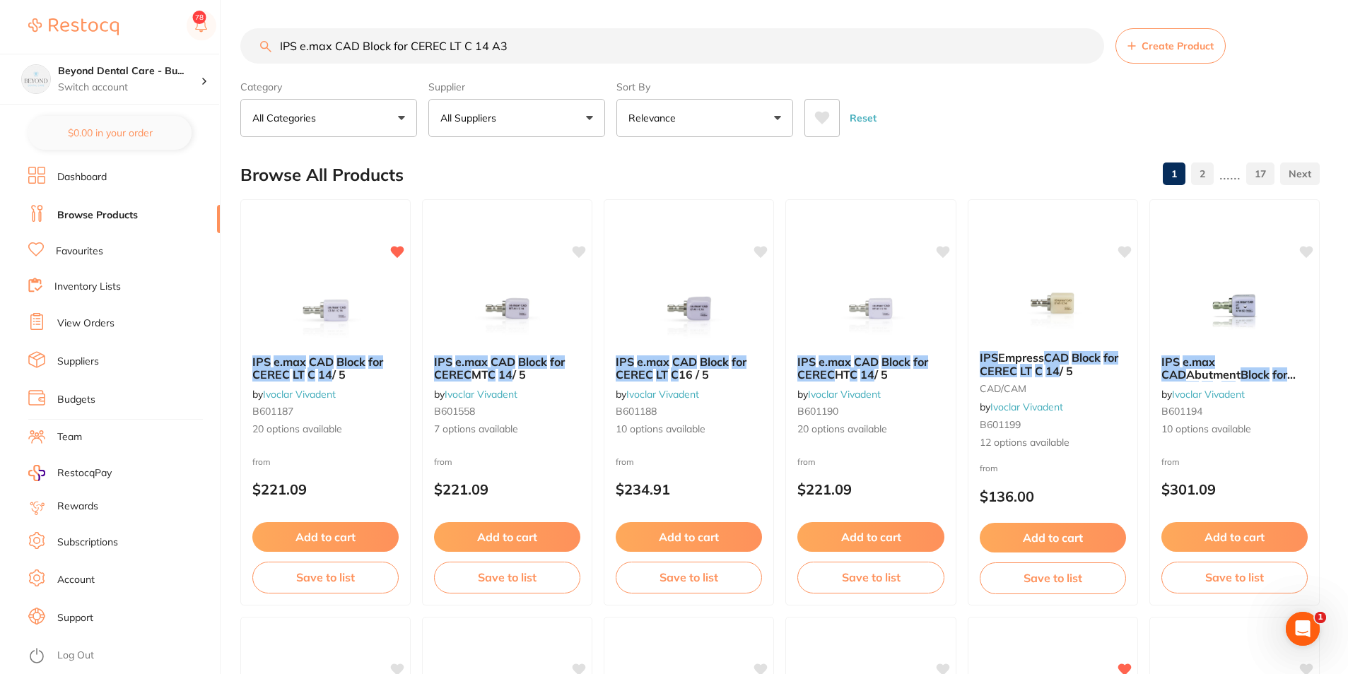
click at [81, 216] on link "Browse Products" at bounding box center [97, 215] width 81 height 14
click at [87, 286] on link "Inventory Lists" at bounding box center [87, 287] width 66 height 14
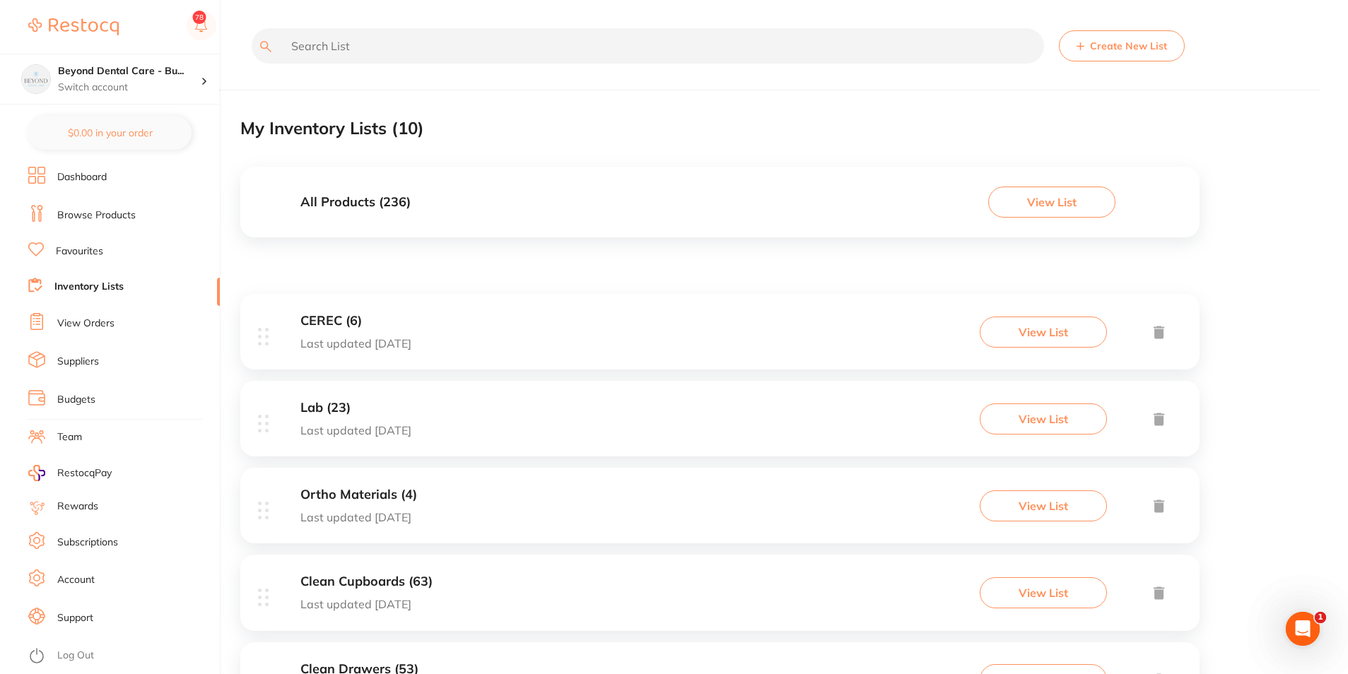
click at [518, 299] on div "CEREC (6) Last updated [DATE] View List" at bounding box center [719, 332] width 959 height 76
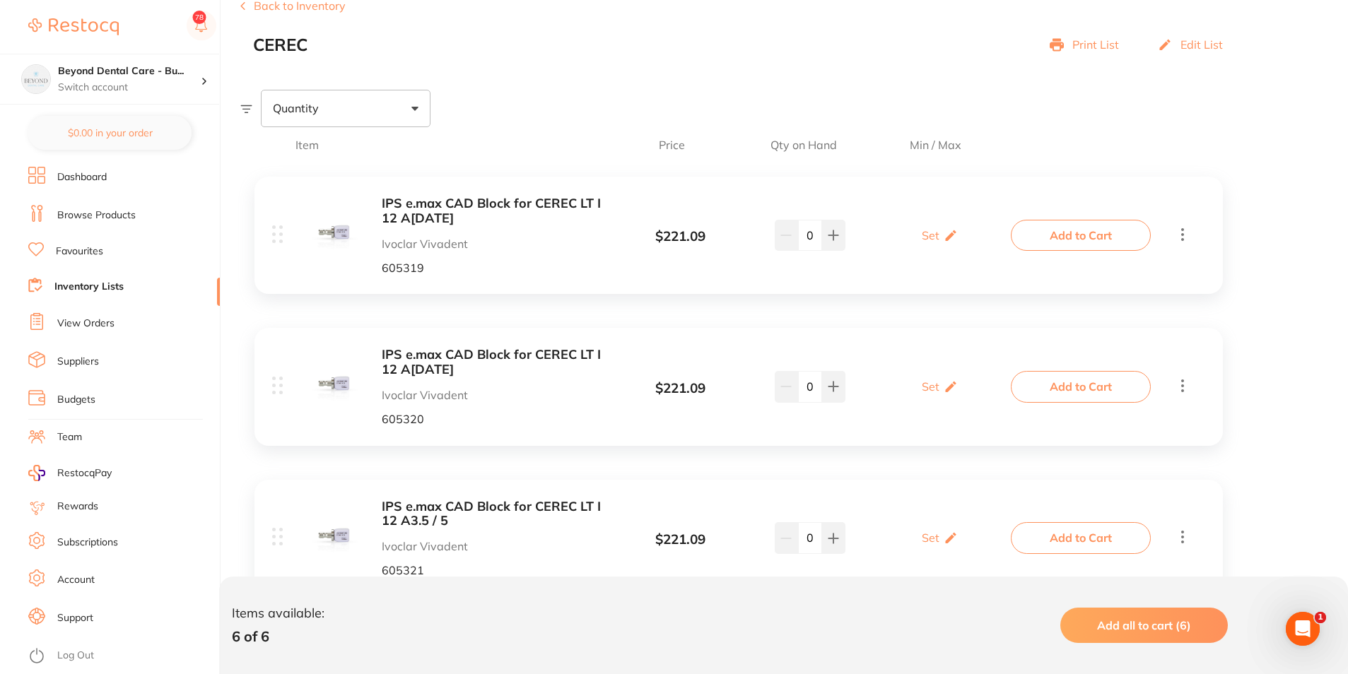
scroll to position [212, 0]
